Goal: Find specific page/section: Find specific page/section

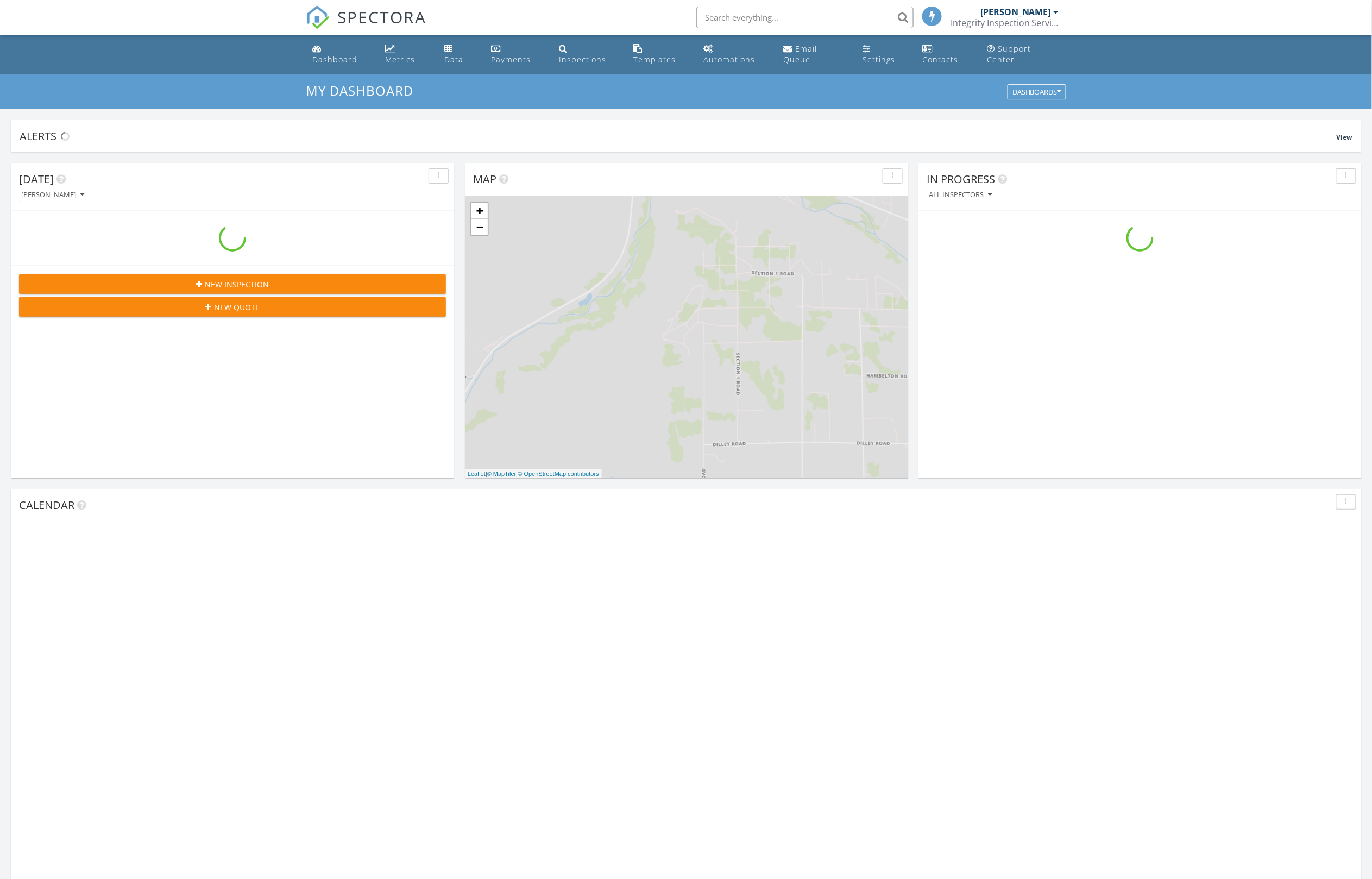
scroll to position [989, 1373]
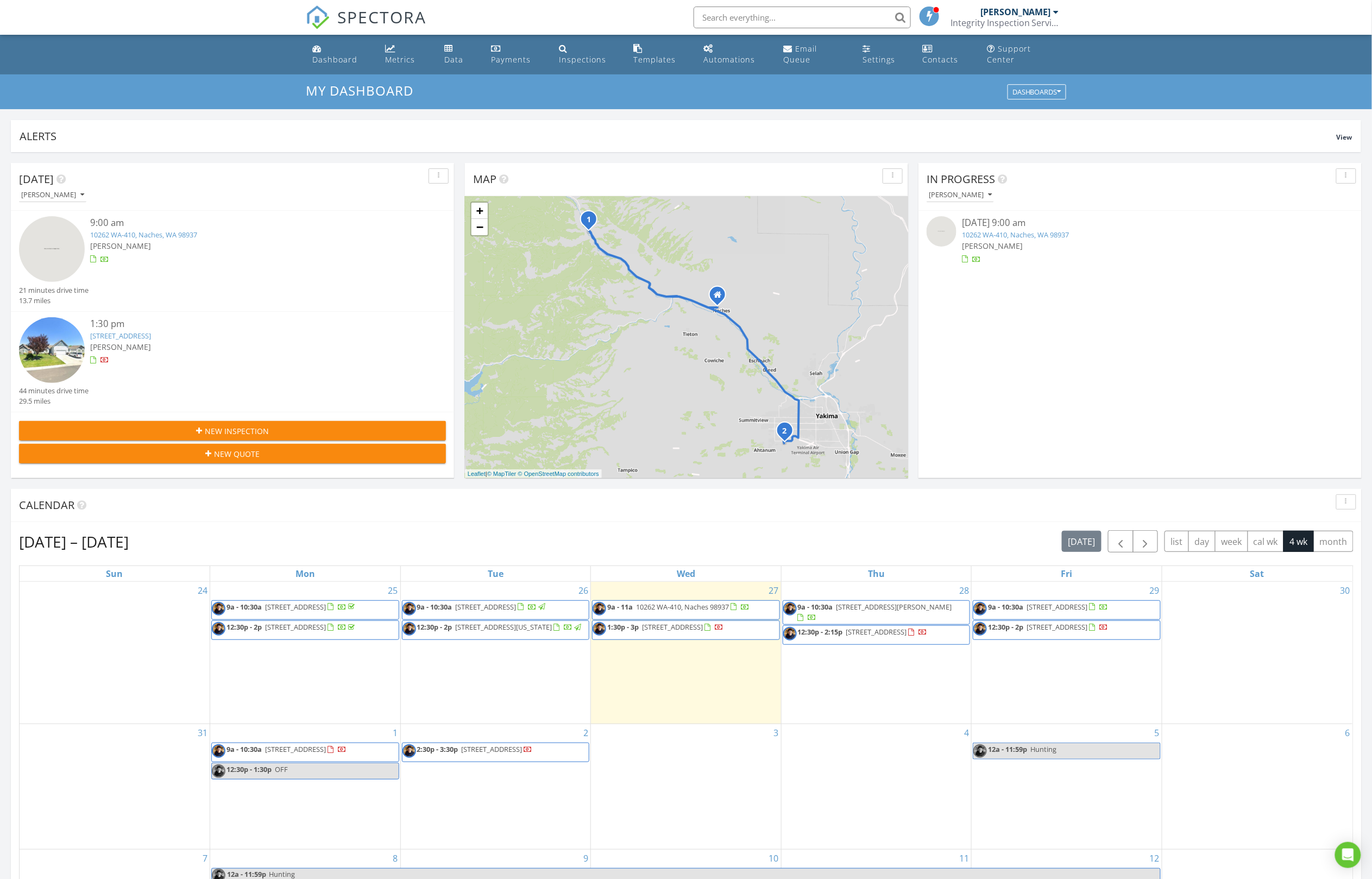
click at [885, 633] on span "12:30p - 2:15p 1010 S 89th Ave, Yakima 98908" at bounding box center [856, 635] width 145 height 16
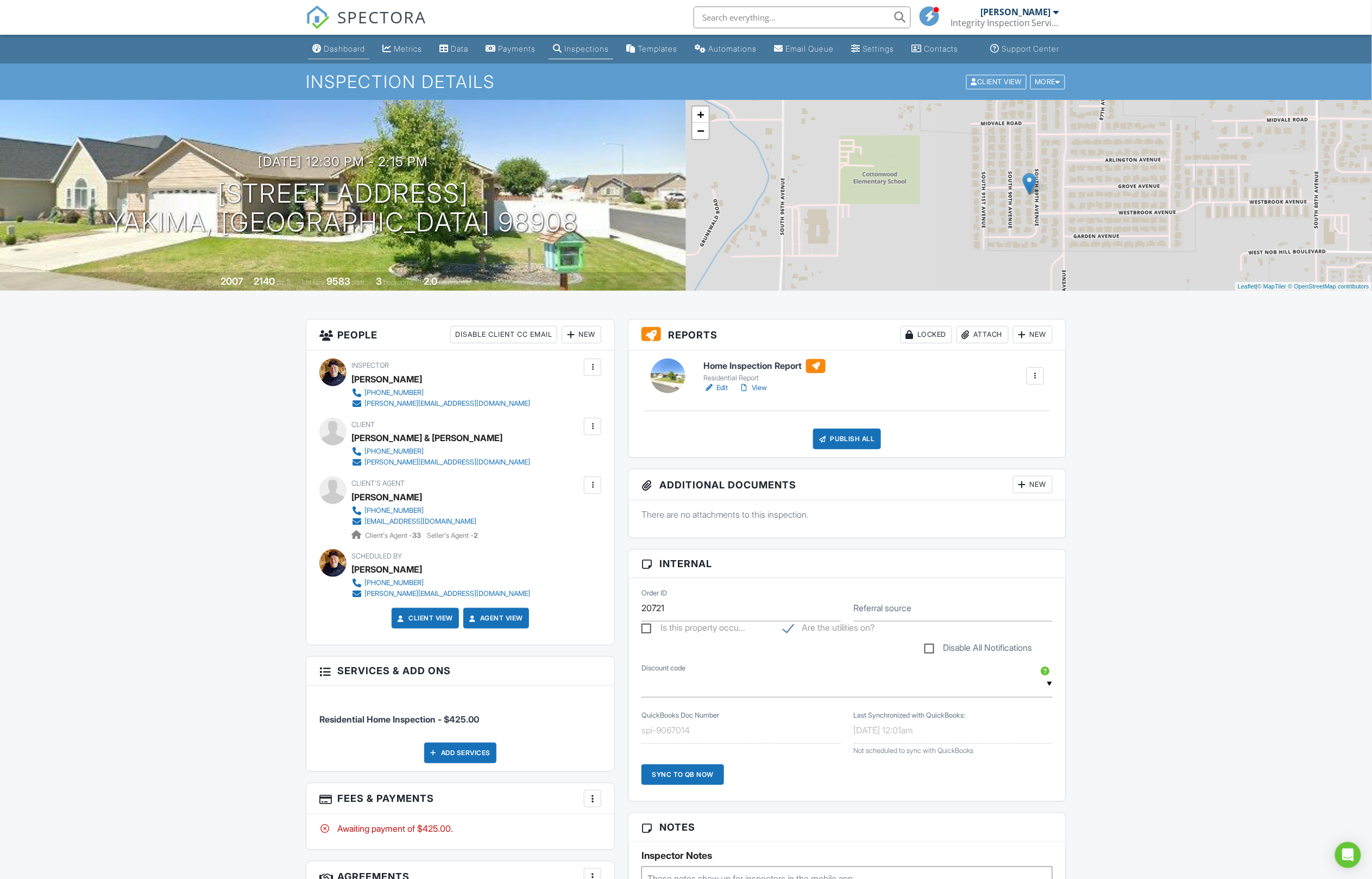
click at [335, 54] on div "Dashboard" at bounding box center [345, 49] width 41 height 9
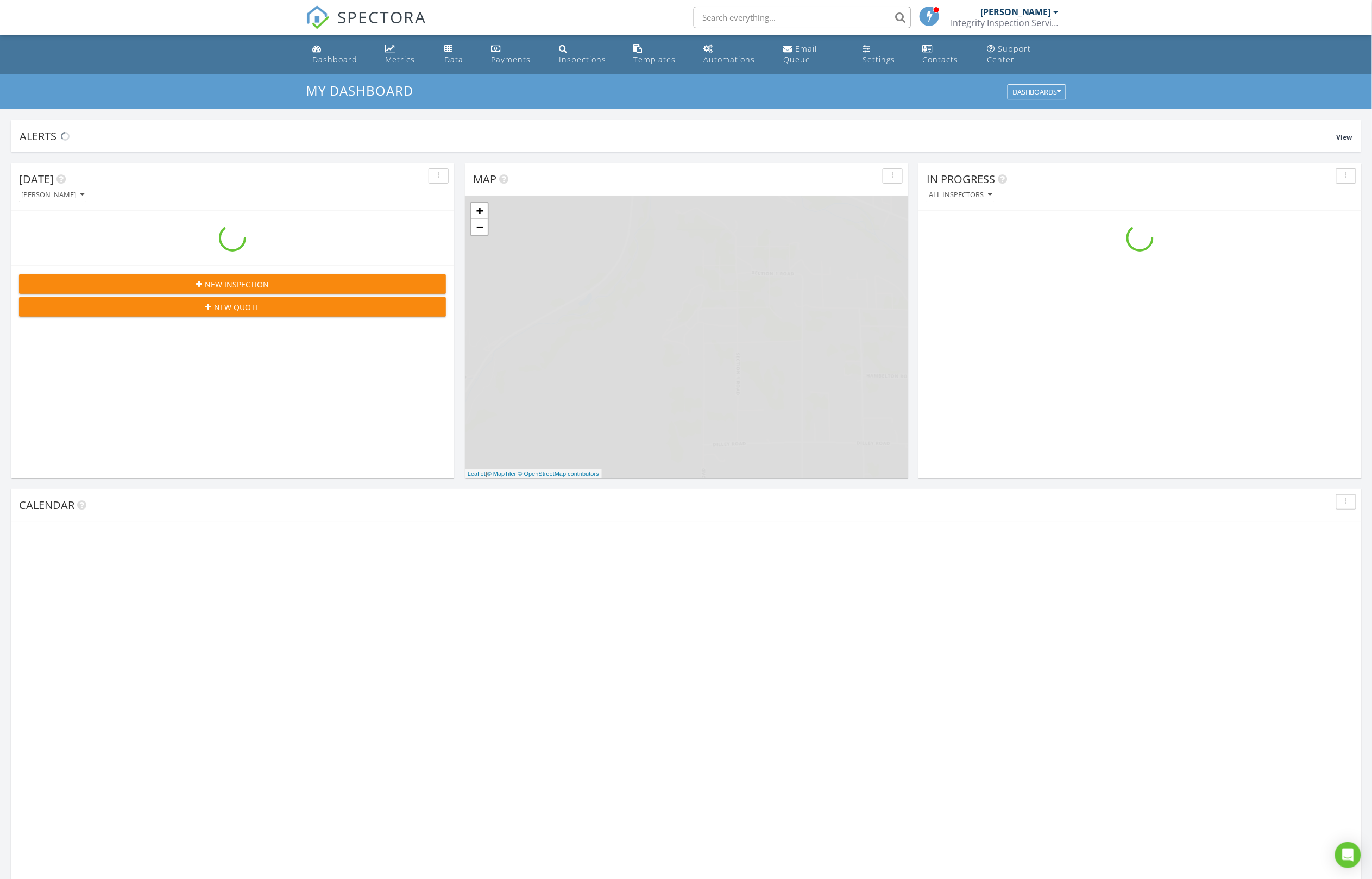
scroll to position [989, 1373]
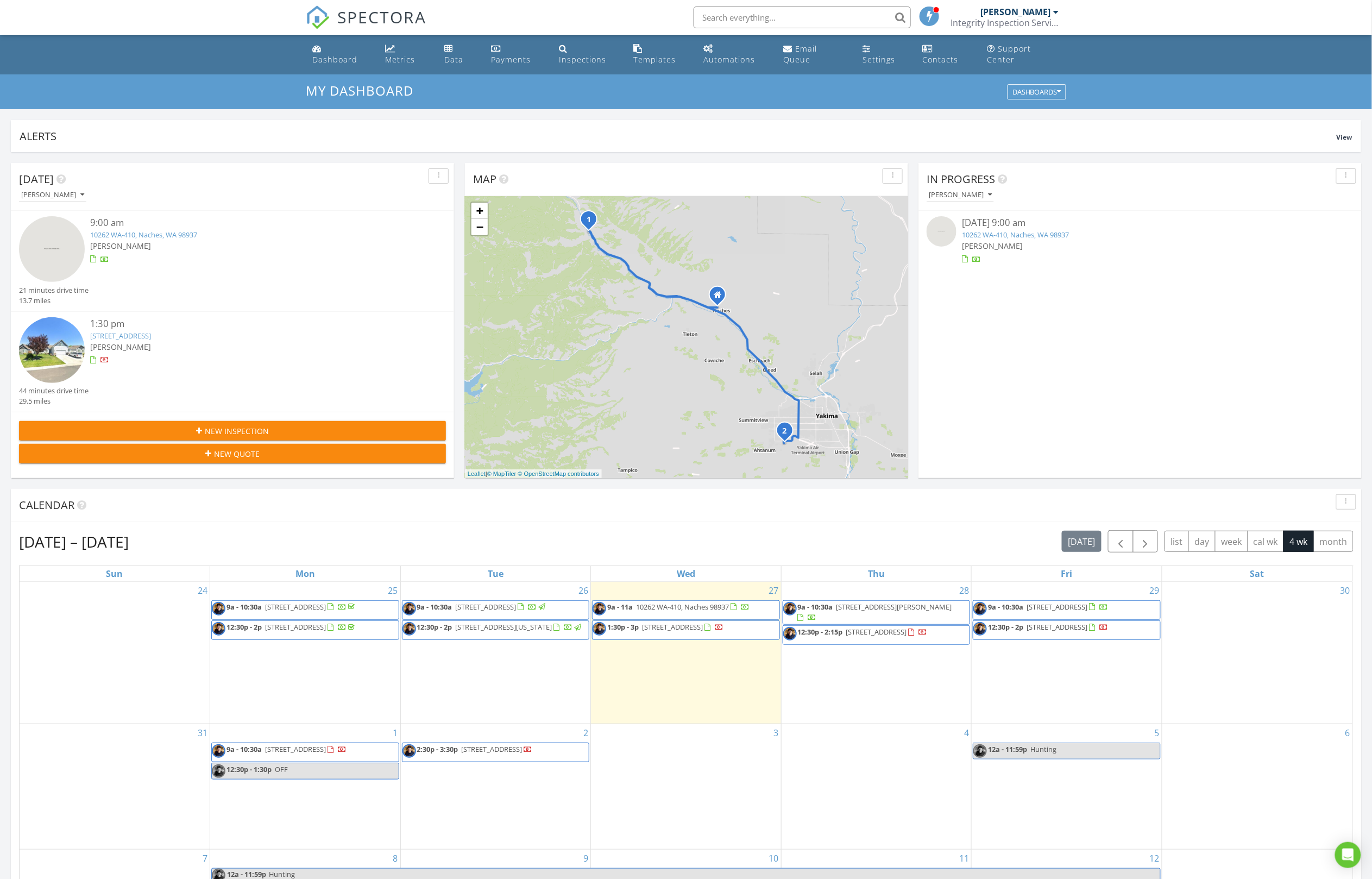
click at [679, 507] on div "Calendar" at bounding box center [678, 505] width 1318 height 16
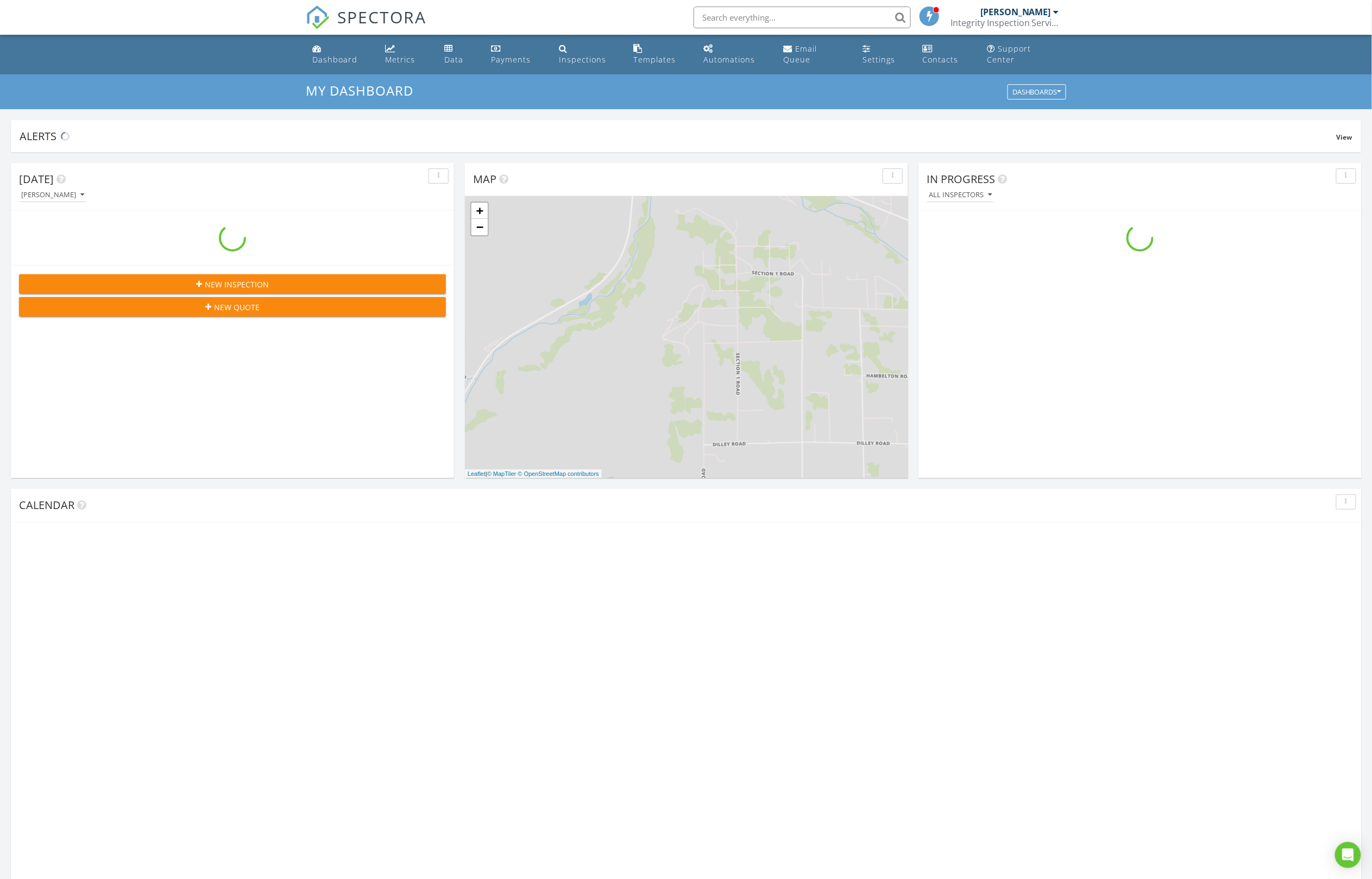
scroll to position [989, 1373]
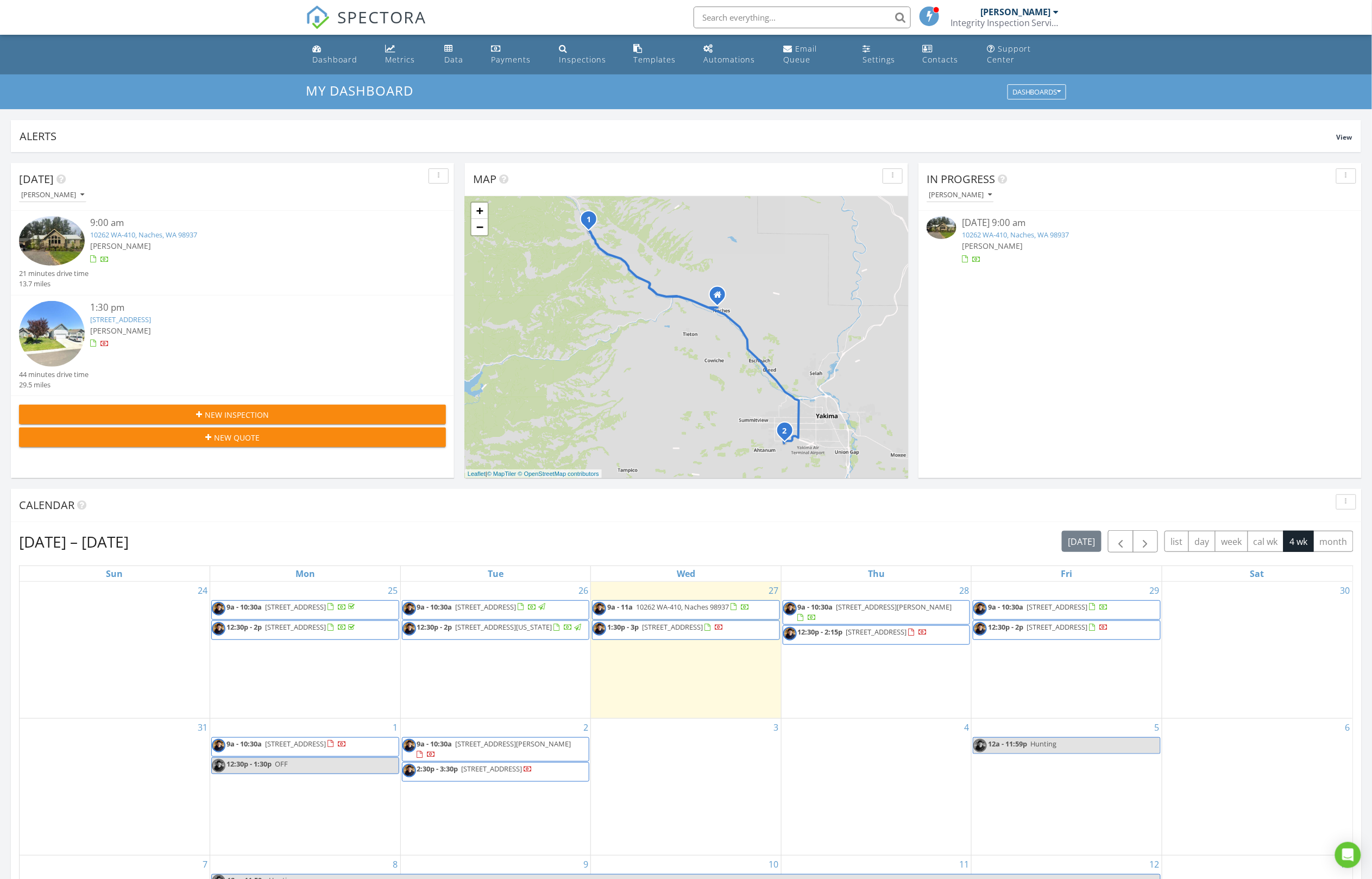
click at [738, 19] on input "text" at bounding box center [802, 17] width 218 height 21
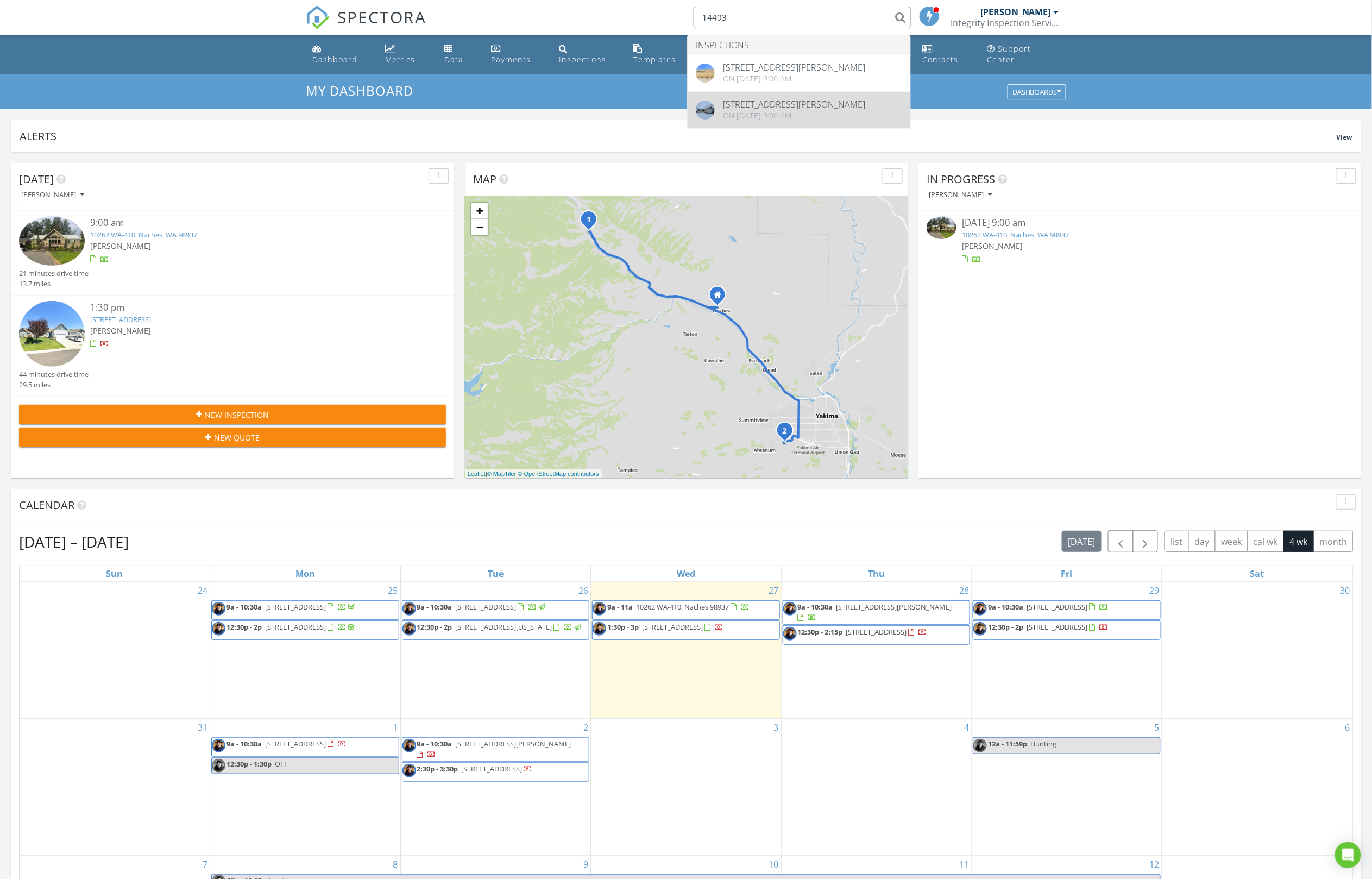
type input "14403"
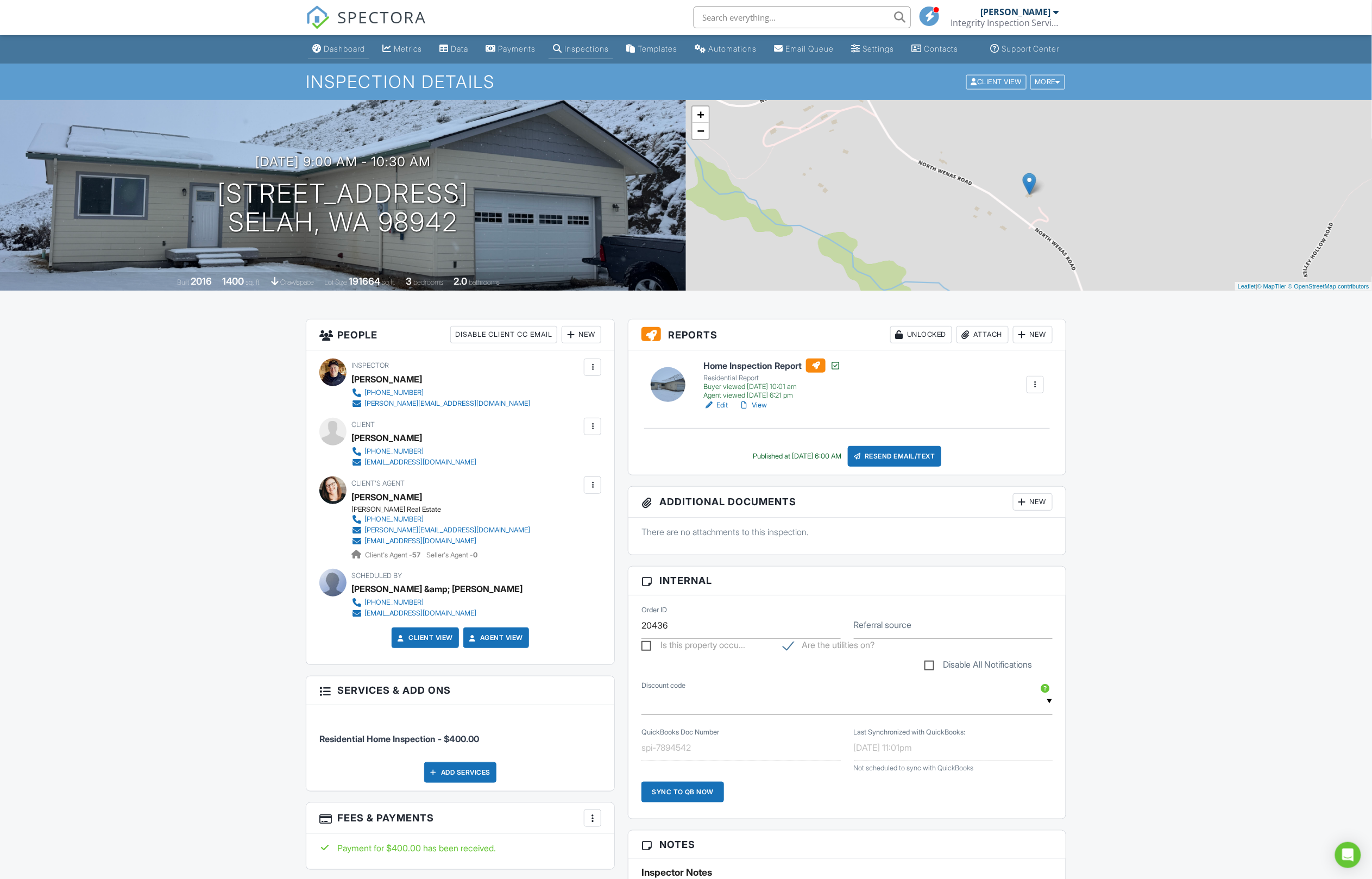
click at [342, 54] on div "Dashboard" at bounding box center [345, 49] width 41 height 9
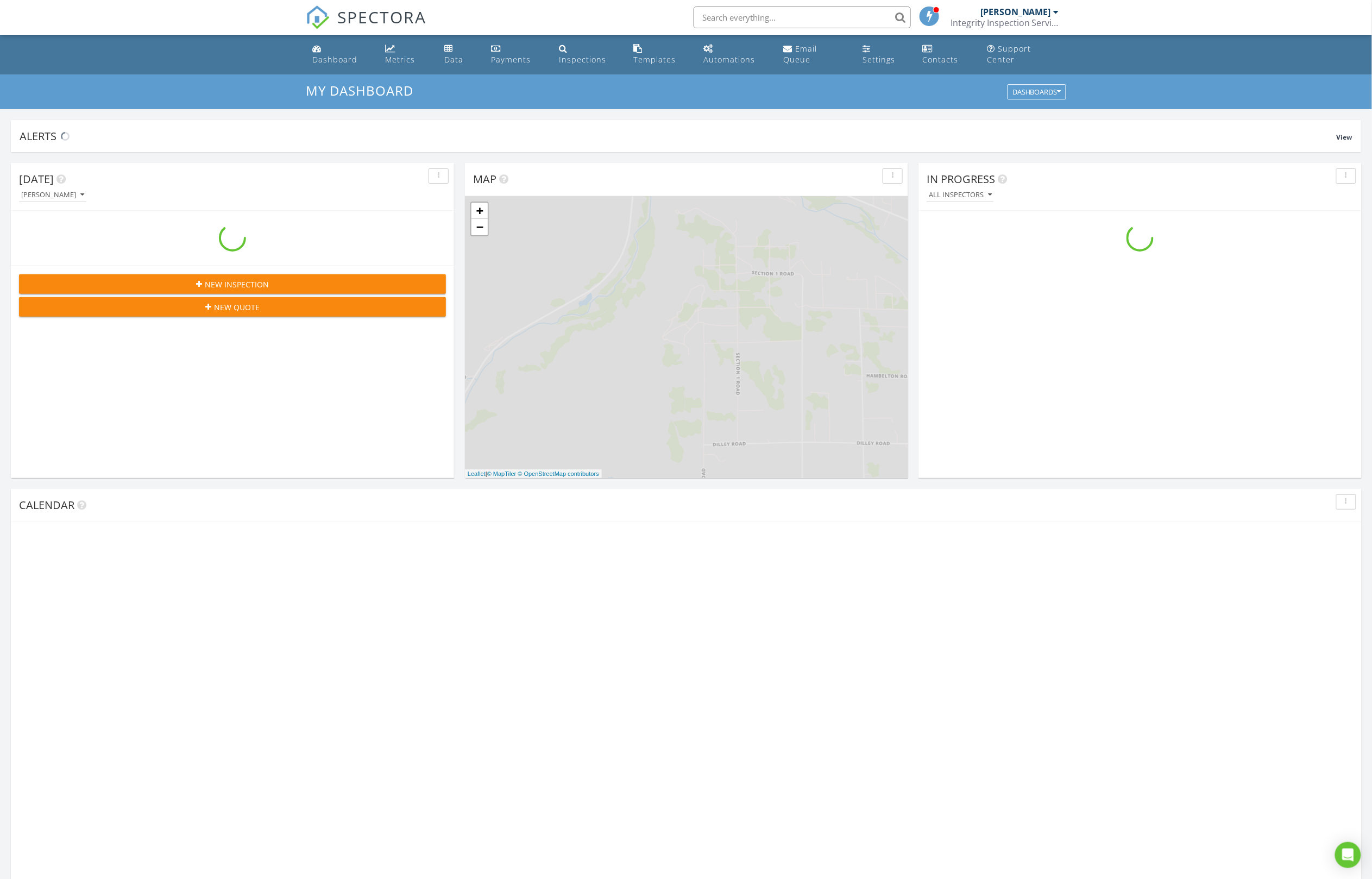
scroll to position [989, 1373]
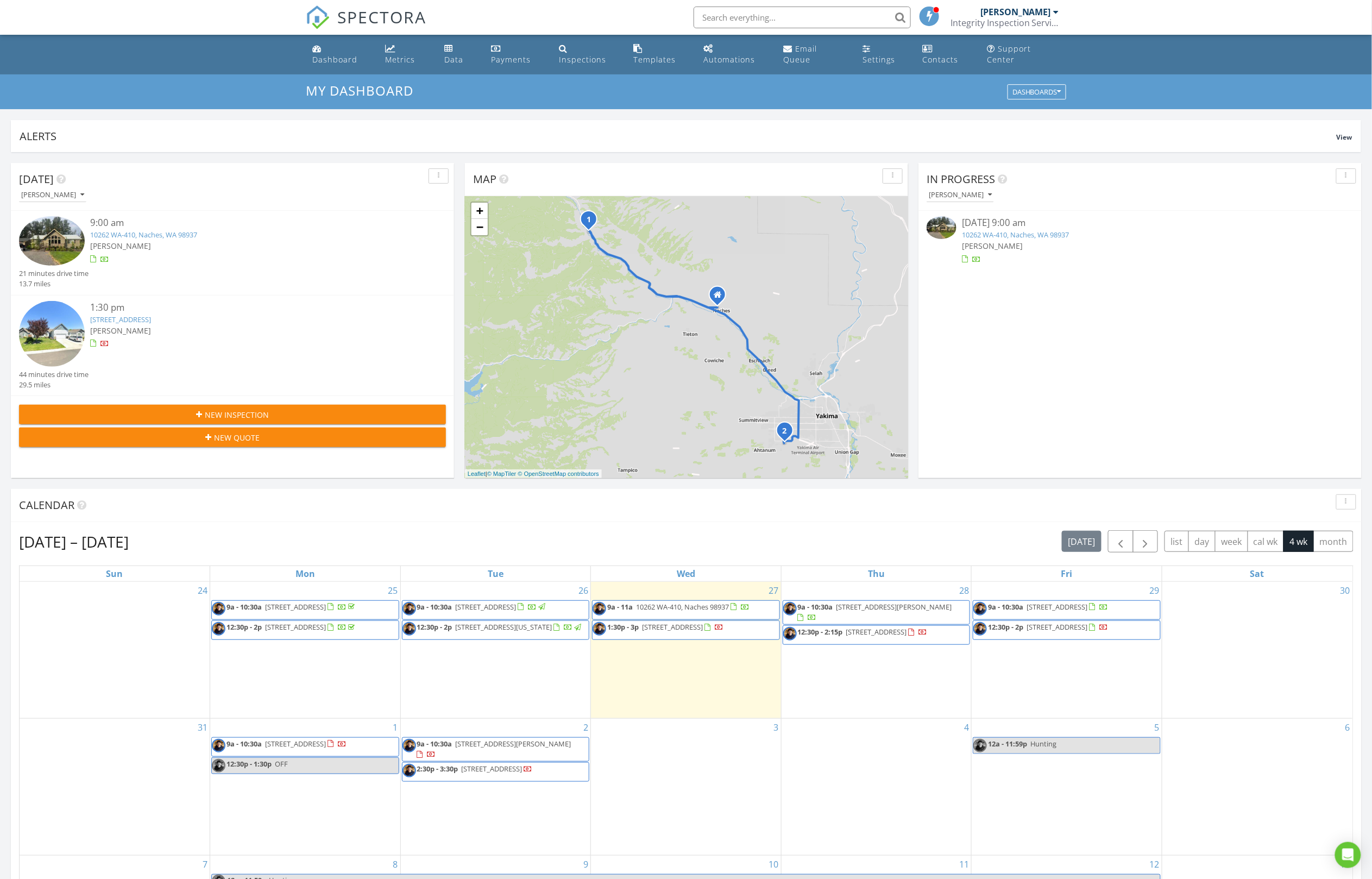
click at [619, 90] on h3 "My Dashboard" at bounding box center [686, 90] width 760 height 15
click at [817, 513] on div "Calendar" at bounding box center [678, 505] width 1318 height 16
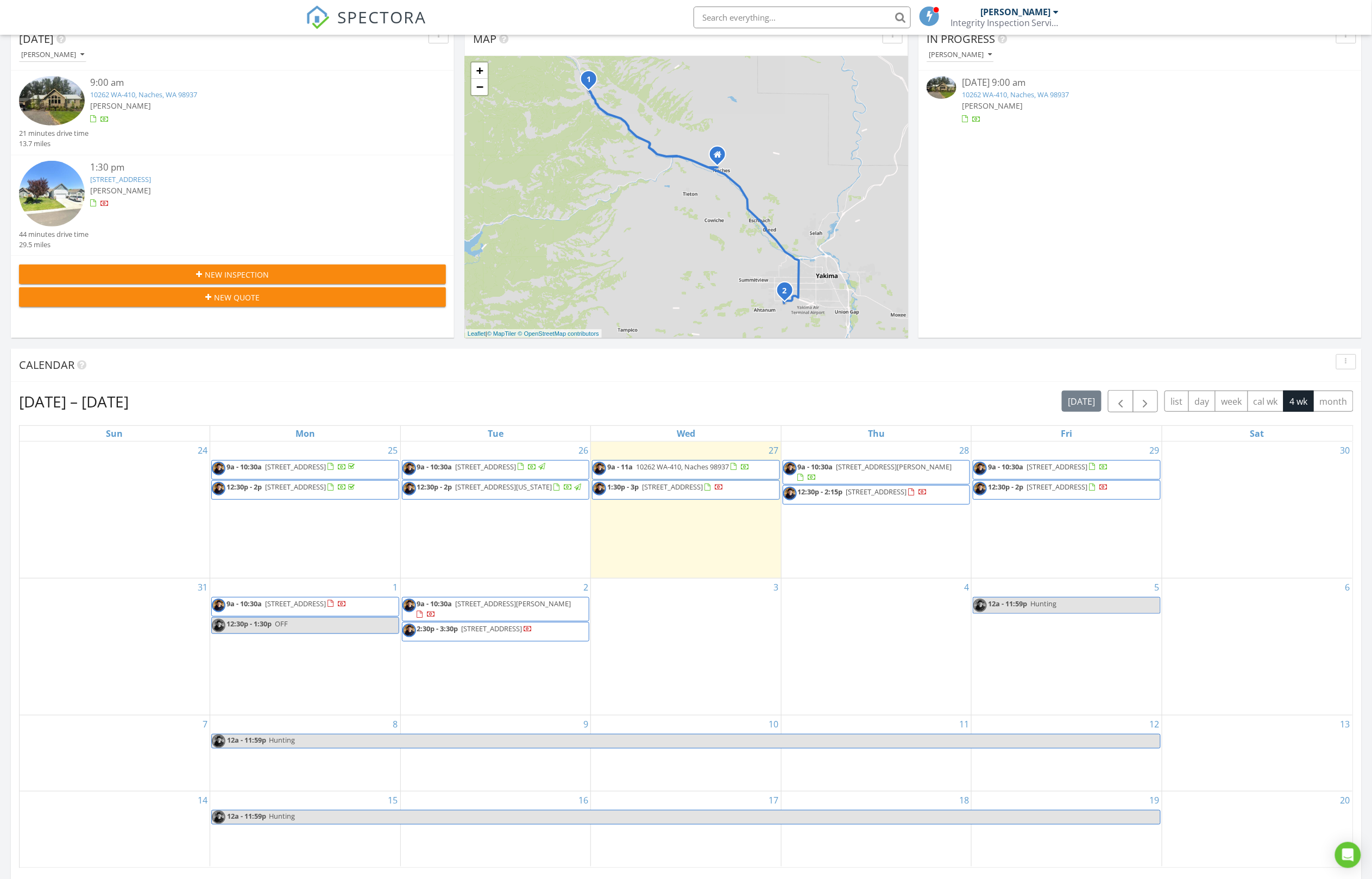
scroll to position [206, 0]
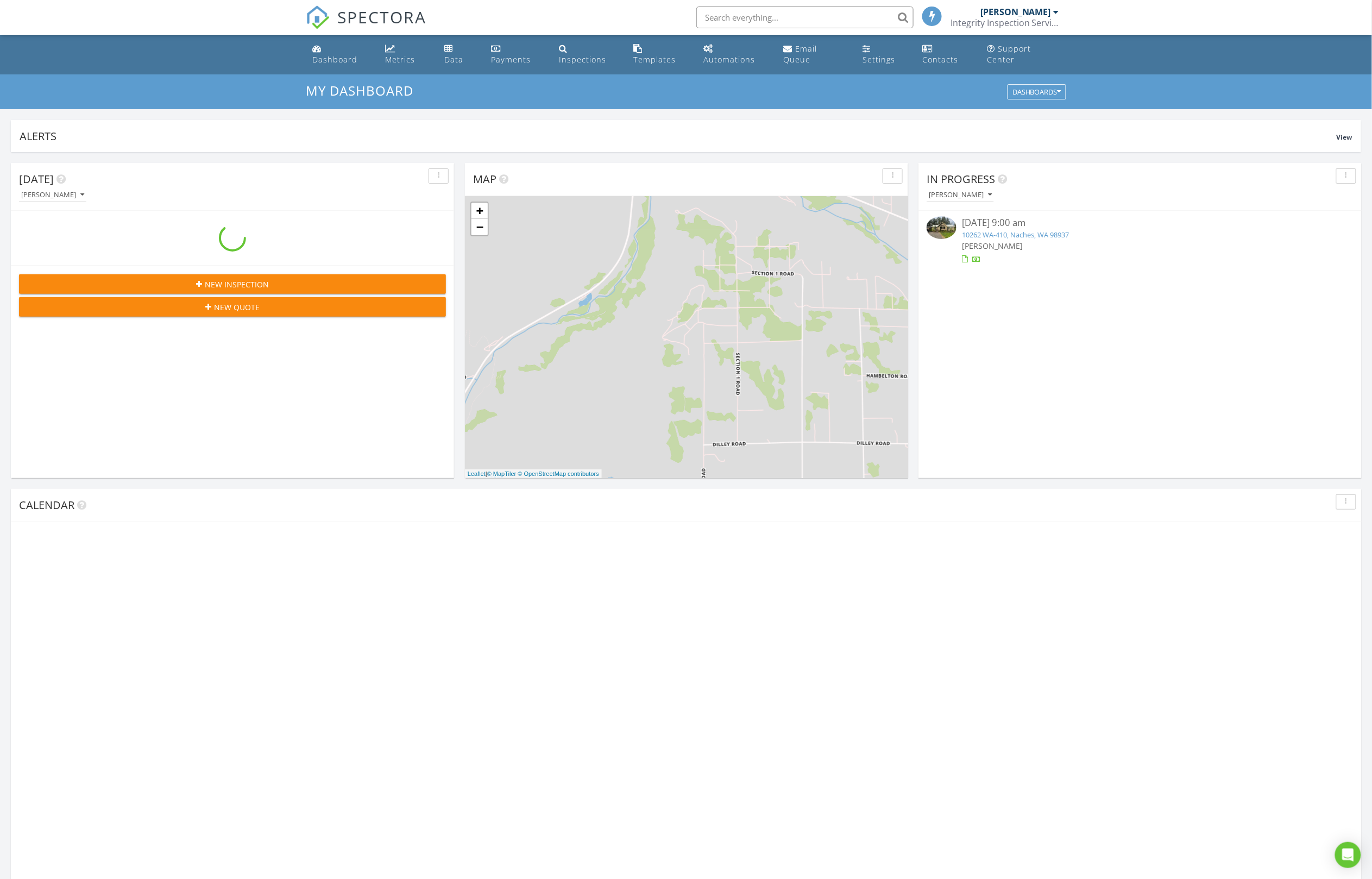
scroll to position [206, 0]
